Goal: Share content

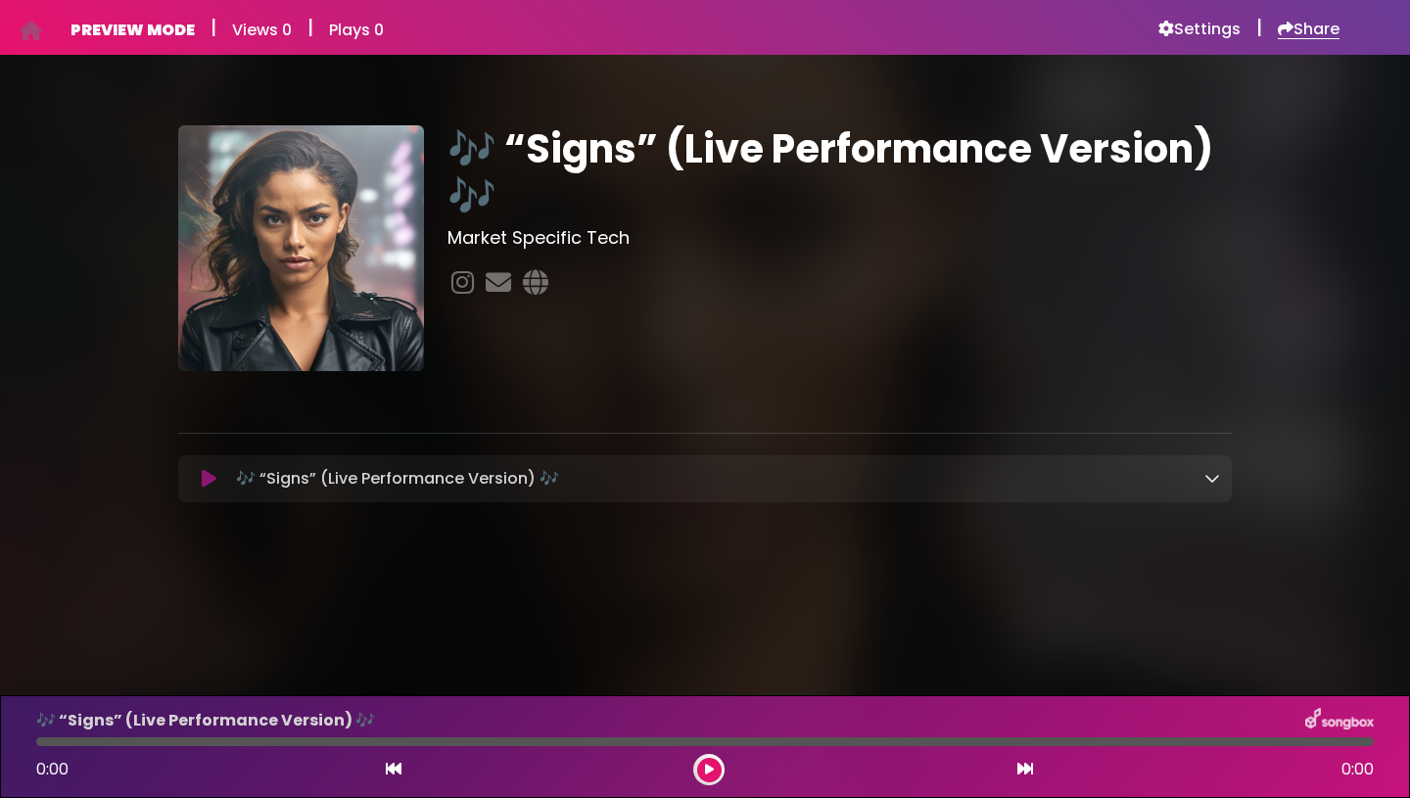
click at [1281, 32] on icon at bounding box center [1285, 29] width 16 height 16
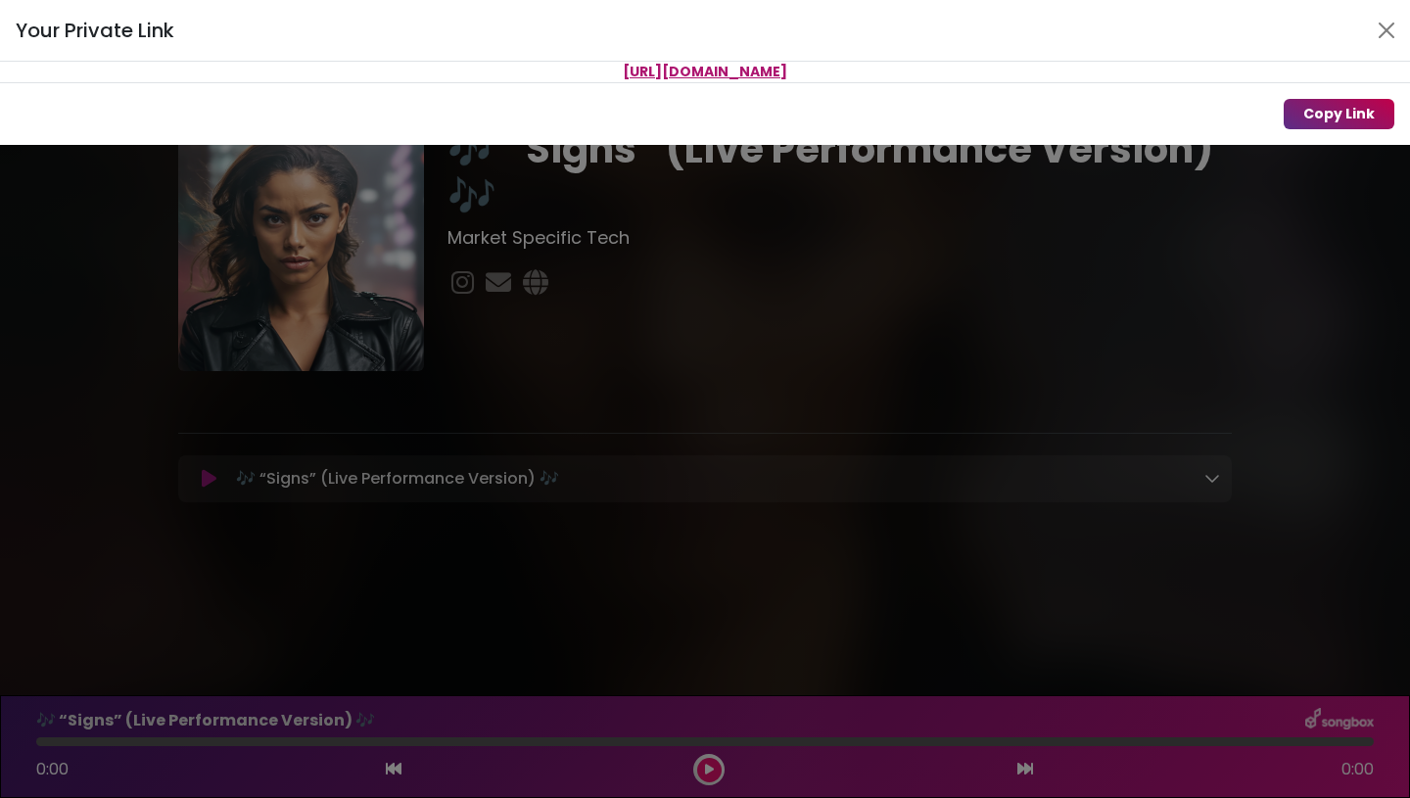
click at [1318, 113] on button "Copy Link" at bounding box center [1338, 114] width 111 height 30
click at [1085, 214] on div "Your Private Link [URL][DOMAIN_NAME] Copy Link" at bounding box center [705, 399] width 1410 height 798
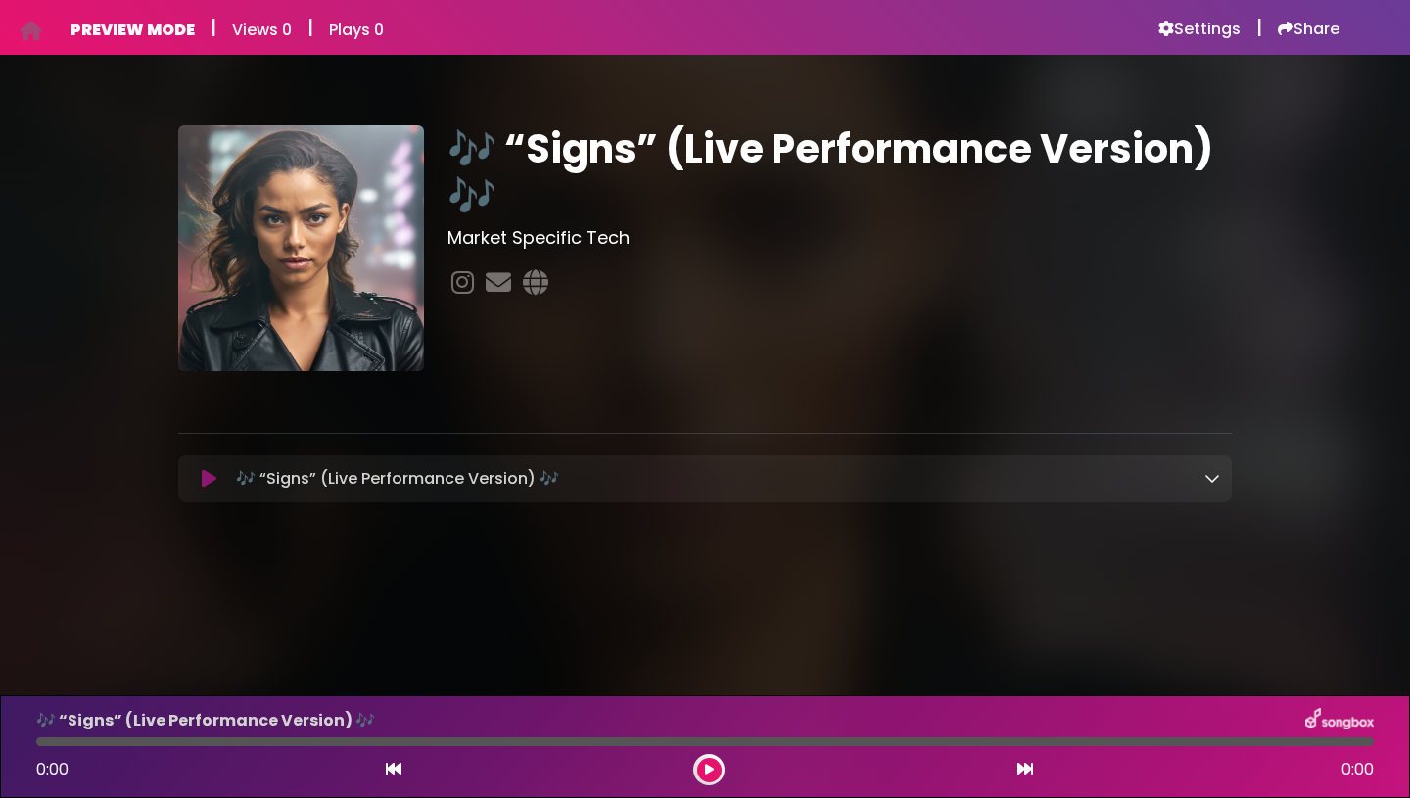
click at [165, 29] on h6 "PREVIEW MODE" at bounding box center [132, 30] width 124 height 19
click at [1295, 33] on h6 "Share" at bounding box center [1308, 30] width 62 height 20
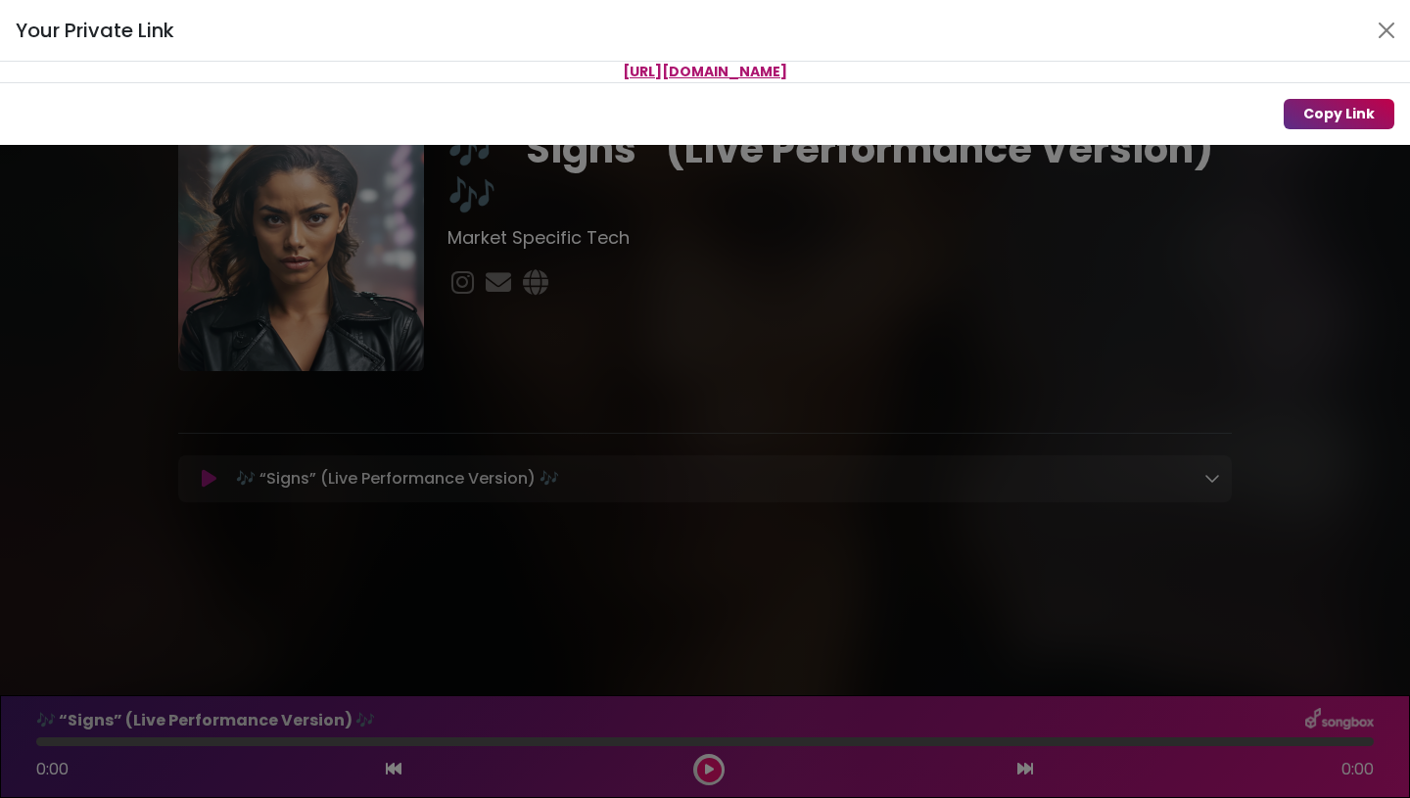
click at [1321, 116] on button "Copy Link" at bounding box center [1338, 114] width 111 height 30
drag, startPoint x: 947, startPoint y: 74, endPoint x: 472, endPoint y: 70, distance: 474.8
click at [472, 70] on p "[URL][DOMAIN_NAME]" at bounding box center [705, 72] width 1410 height 21
copy span "[URL][DOMAIN_NAME]"
